Goal: Task Accomplishment & Management: Complete application form

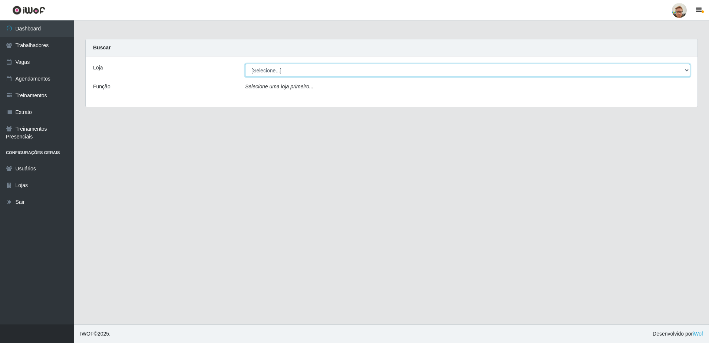
click at [267, 70] on select "[Selecione...] [GEOGRAPHIC_DATA]" at bounding box center [467, 70] width 445 height 13
select select "168"
click at [245, 64] on select "[Selecione...] [GEOGRAPHIC_DATA]" at bounding box center [467, 70] width 445 height 13
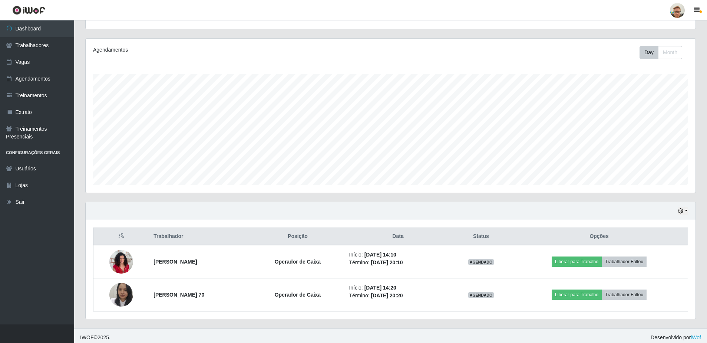
scroll to position [84, 0]
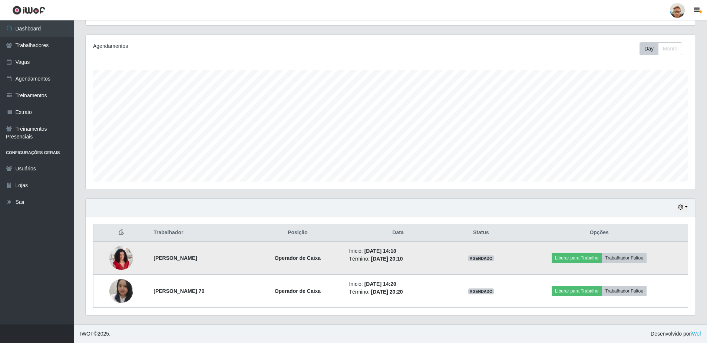
click at [118, 257] on img at bounding box center [121, 258] width 24 height 32
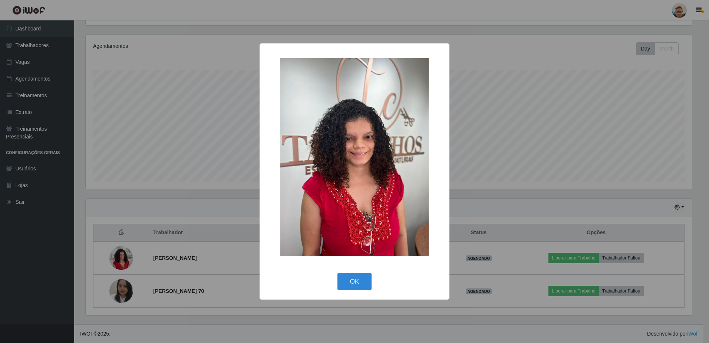
click at [121, 289] on div "× OK Cancel" at bounding box center [354, 171] width 709 height 343
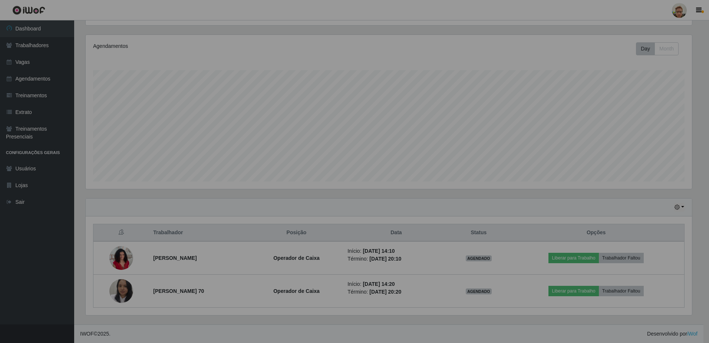
scroll to position [154, 610]
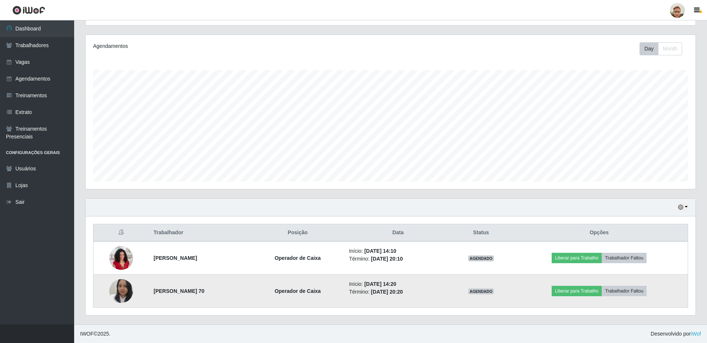
click at [125, 288] on img at bounding box center [121, 291] width 24 height 30
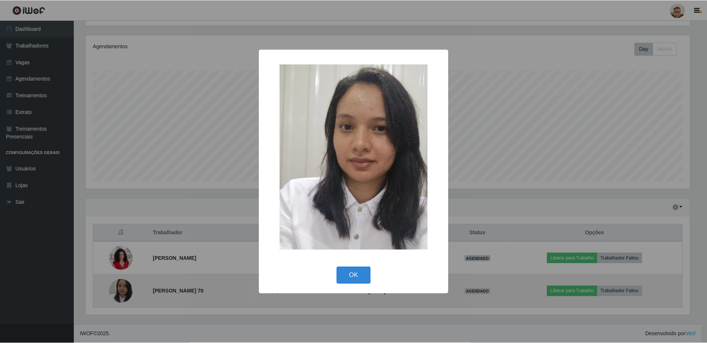
scroll to position [154, 606]
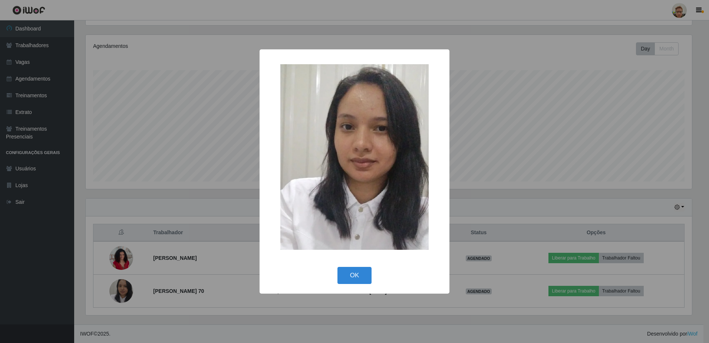
click at [190, 233] on div "× OK Cancel" at bounding box center [354, 171] width 709 height 343
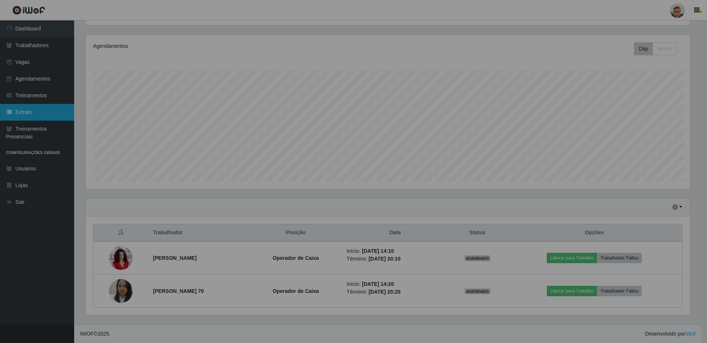
scroll to position [154, 610]
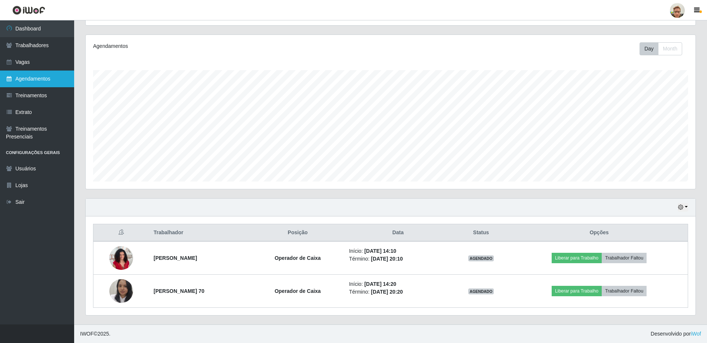
click at [55, 71] on link "Agendamentos" at bounding box center [37, 78] width 74 height 17
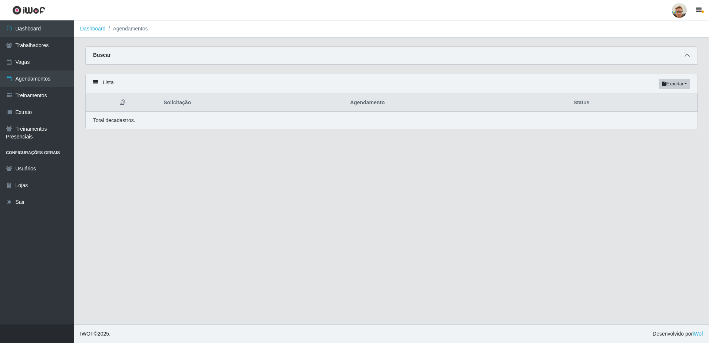
click at [689, 56] on icon at bounding box center [686, 55] width 5 height 5
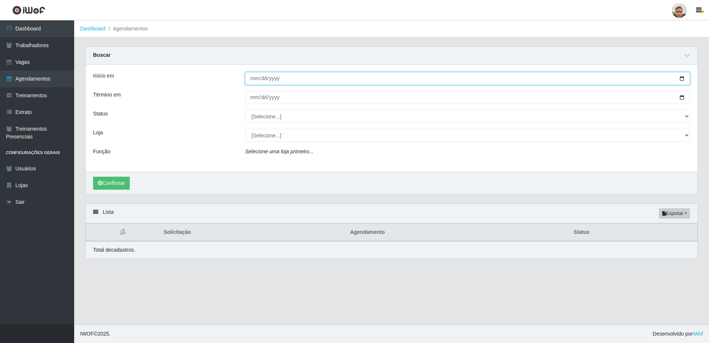
click at [684, 80] on input "Início em" at bounding box center [467, 78] width 445 height 13
type input "[DATE]"
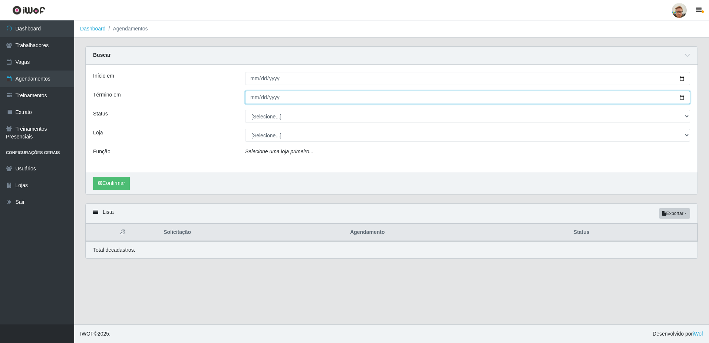
click at [685, 100] on input "Término em" at bounding box center [467, 97] width 445 height 13
click at [682, 97] on input "Término em" at bounding box center [467, 97] width 445 height 13
type input "[DATE]"
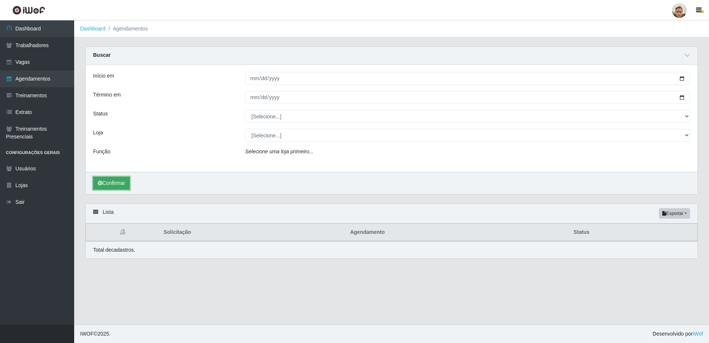
click at [104, 181] on button "Confirmar" at bounding box center [111, 182] width 37 height 13
click at [111, 184] on button "Confirmar" at bounding box center [111, 182] width 37 height 13
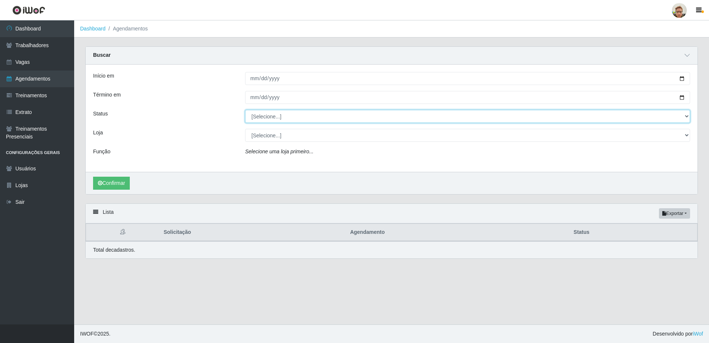
drag, startPoint x: 283, startPoint y: 116, endPoint x: 271, endPoint y: 123, distance: 13.0
click at [282, 116] on select "[Selecione...] AGENDADO AGUARDANDO LIBERAR EM ANDAMENTO EM REVISÃO FINALIZADO C…" at bounding box center [467, 116] width 445 height 13
select select "AGENDADO"
click at [245, 110] on select "[Selecione...] AGENDADO AGUARDANDO LIBERAR EM ANDAMENTO EM REVISÃO FINALIZADO C…" at bounding box center [467, 116] width 445 height 13
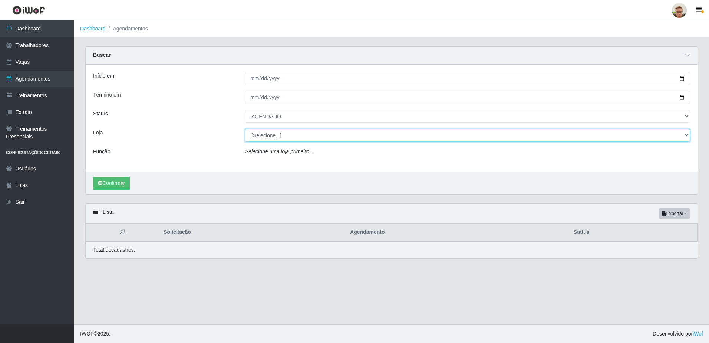
drag, startPoint x: 264, startPoint y: 135, endPoint x: 266, endPoint y: 142, distance: 6.8
click at [264, 135] on select "[Selecione...] [GEOGRAPHIC_DATA]" at bounding box center [467, 135] width 445 height 13
select select "168"
click at [245, 129] on select "[Selecione...] [GEOGRAPHIC_DATA]" at bounding box center [467, 135] width 445 height 13
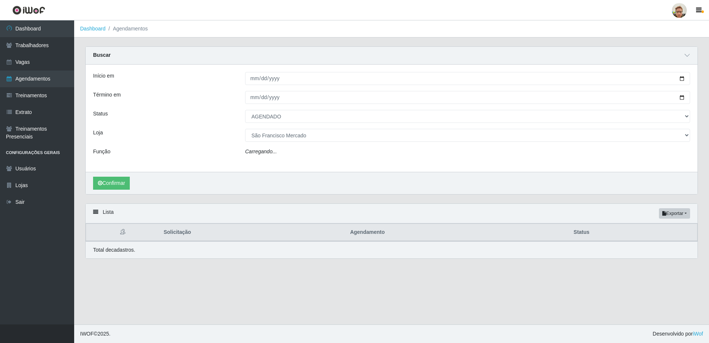
click at [269, 152] on icon "Carregando..." at bounding box center [261, 151] width 32 height 6
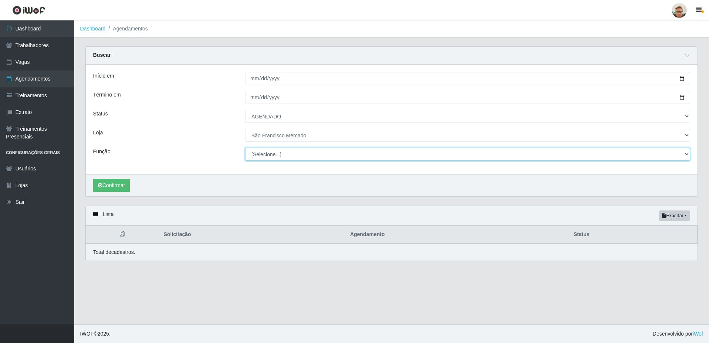
click at [261, 154] on select "[Selecione...] Balconista de Açougue [PERSON_NAME] de Açougue + Balconista de A…" at bounding box center [467, 154] width 445 height 13
select select "22"
click at [245, 148] on select "[Selecione...] Balconista de Açougue [PERSON_NAME] de Açougue + Balconista de A…" at bounding box center [467, 154] width 445 height 13
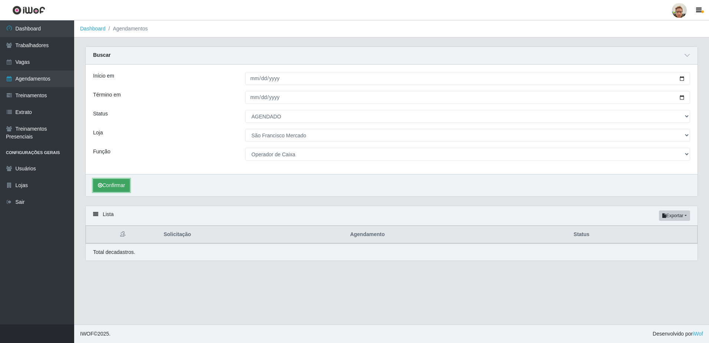
click at [123, 187] on button "Confirmar" at bounding box center [111, 185] width 37 height 13
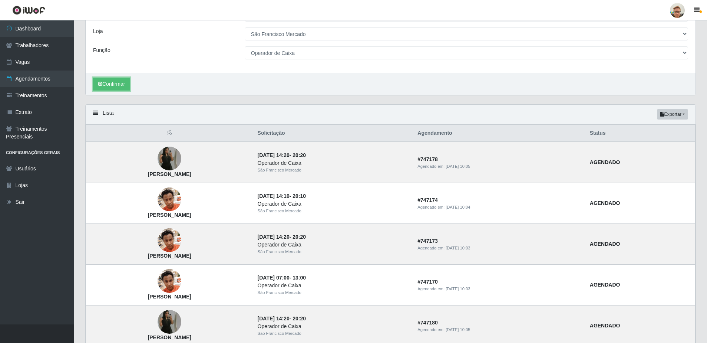
scroll to position [111, 0]
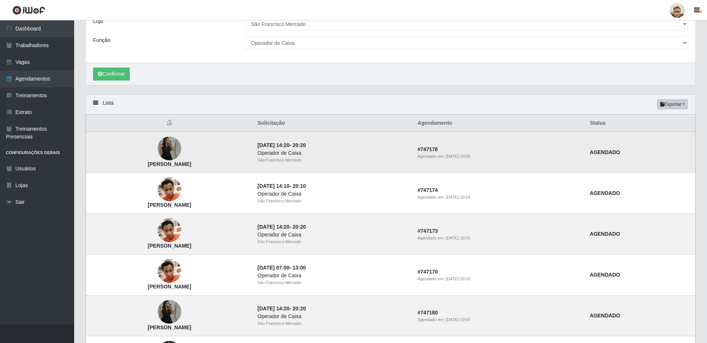
click at [178, 149] on img at bounding box center [170, 149] width 24 height 42
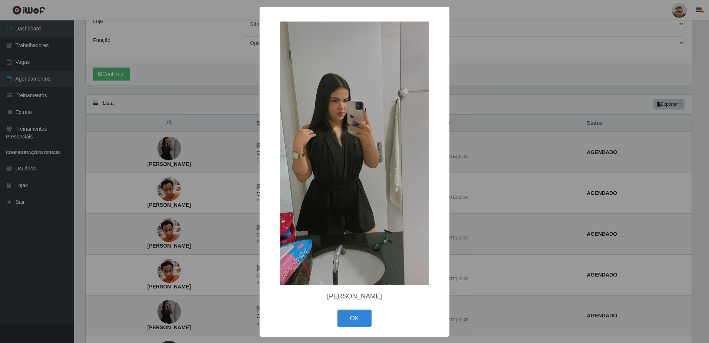
click at [146, 159] on div "× [PERSON_NAME] OK Cancel" at bounding box center [354, 171] width 709 height 343
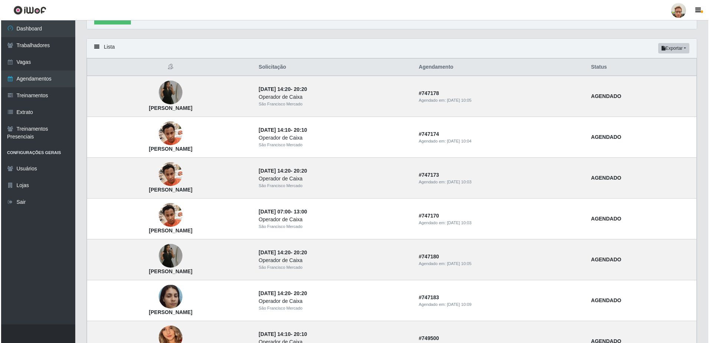
scroll to position [185, 0]
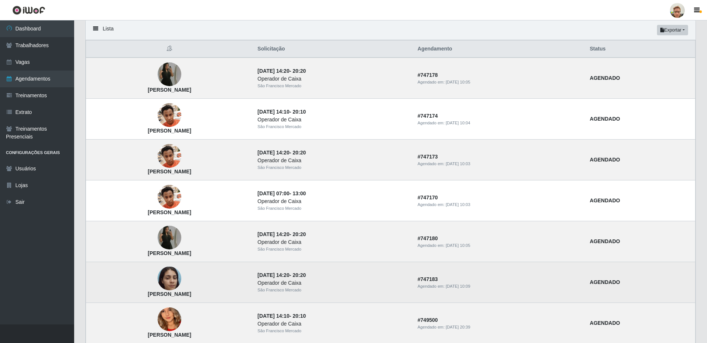
click at [181, 277] on img at bounding box center [170, 279] width 24 height 32
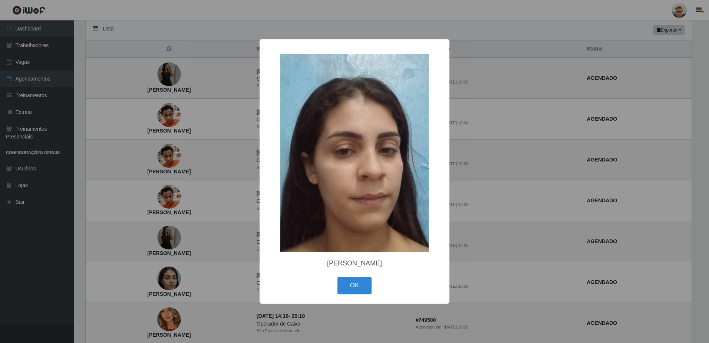
click at [211, 277] on div "× [PERSON_NAME] OK Cancel" at bounding box center [354, 171] width 709 height 343
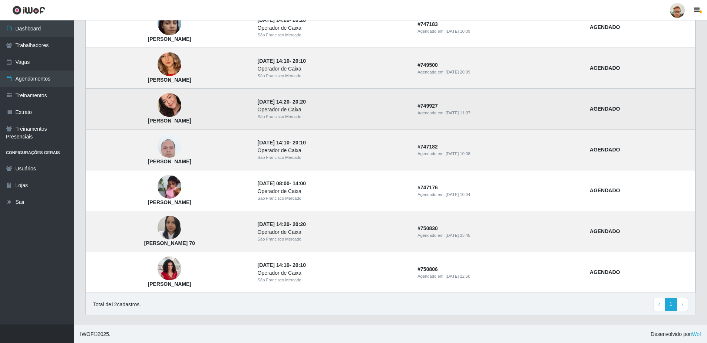
scroll to position [441, 0]
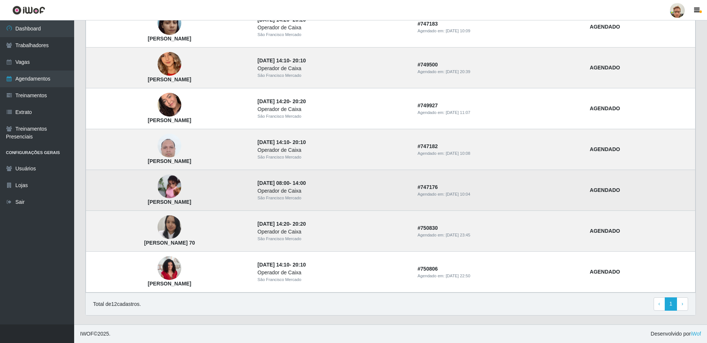
click at [181, 195] on img at bounding box center [170, 186] width 24 height 32
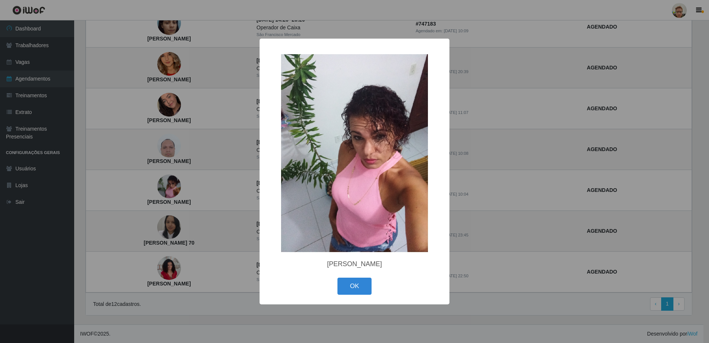
click at [205, 172] on div "× [PERSON_NAME] OK Cancel" at bounding box center [354, 171] width 709 height 343
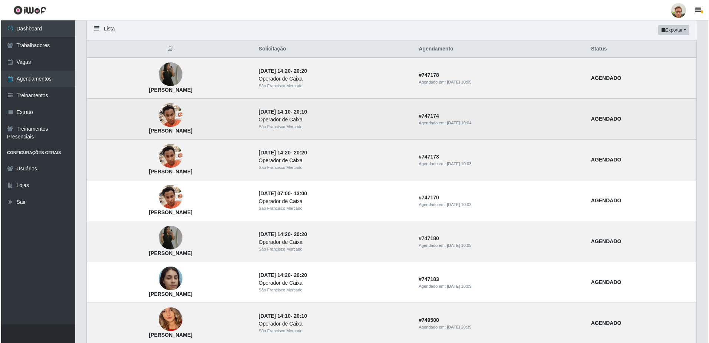
scroll to position [0, 0]
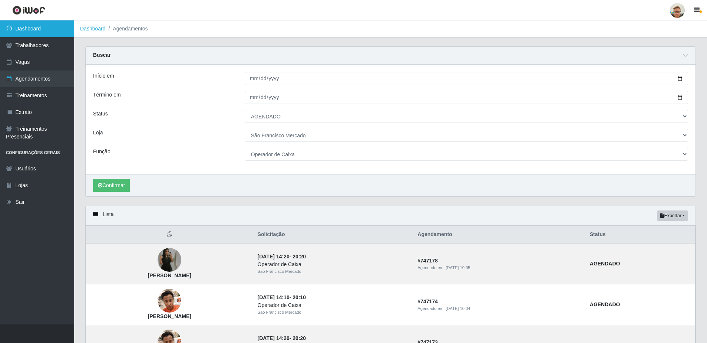
click at [44, 34] on link "Dashboard" at bounding box center [37, 28] width 74 height 17
